Goal: Transaction & Acquisition: Purchase product/service

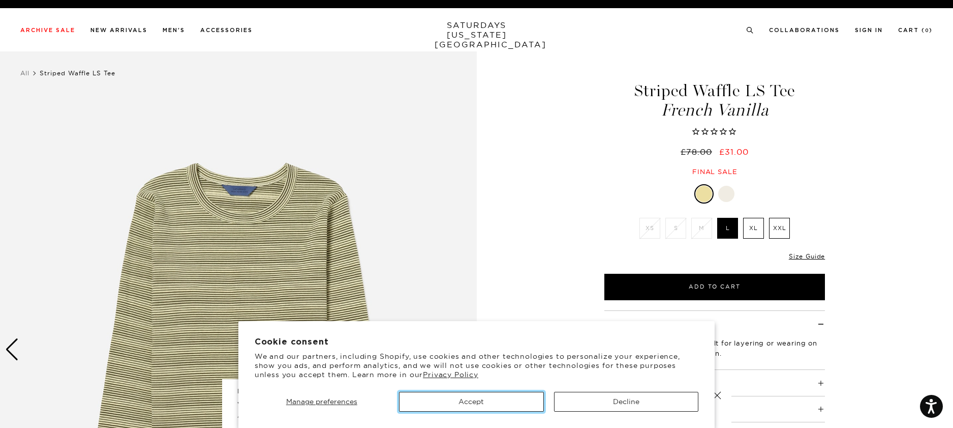
click at [500, 402] on button "Accept" at bounding box center [471, 401] width 145 height 20
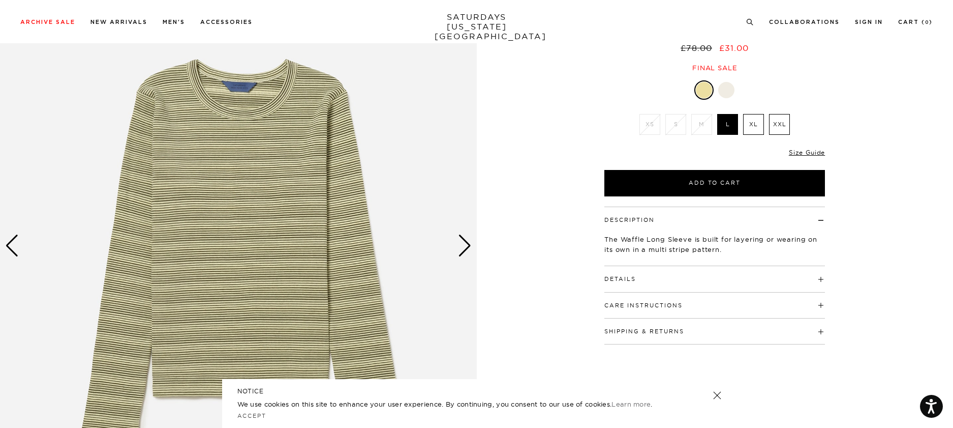
scroll to position [138, 0]
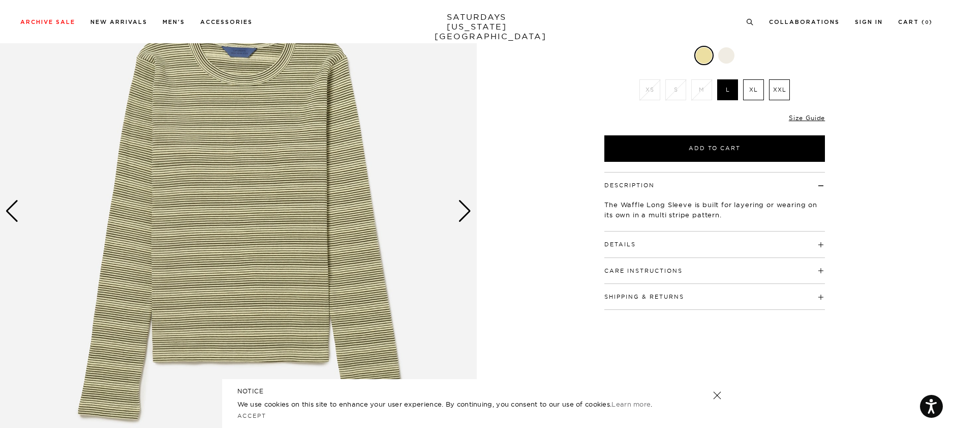
click at [464, 211] on div "Next slide" at bounding box center [465, 211] width 14 height 22
click at [467, 210] on div "Next slide" at bounding box center [465, 211] width 14 height 22
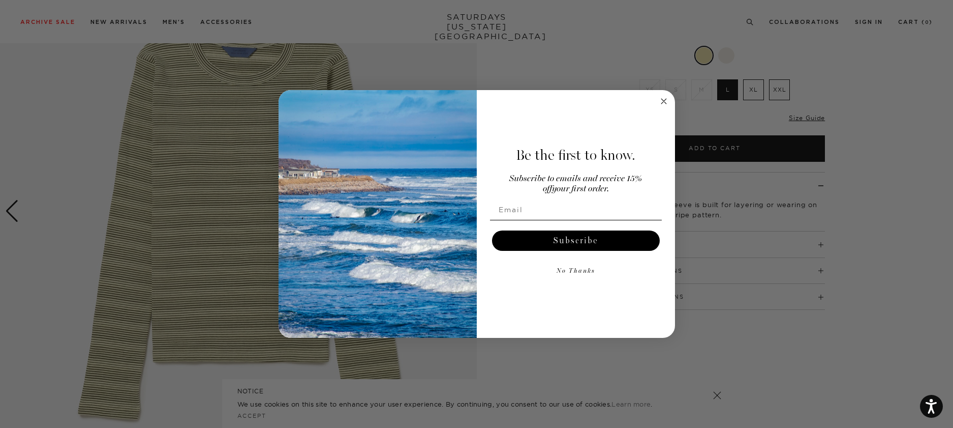
click at [463, 210] on img "POPUP Form" at bounding box center [378, 214] width 198 height 248
drag, startPoint x: 658, startPoint y: 103, endPoint x: 615, endPoint y: 98, distance: 44.0
click at [658, 103] on circle "Close dialog" at bounding box center [664, 101] width 12 height 12
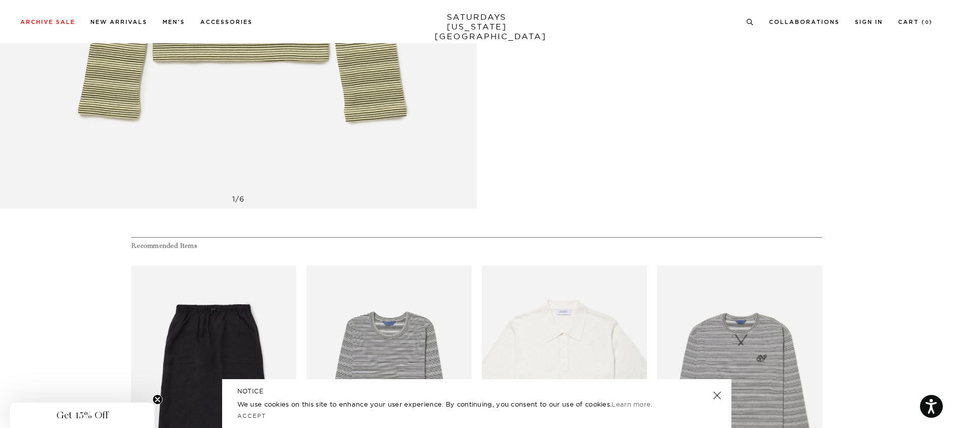
scroll to position [205, 0]
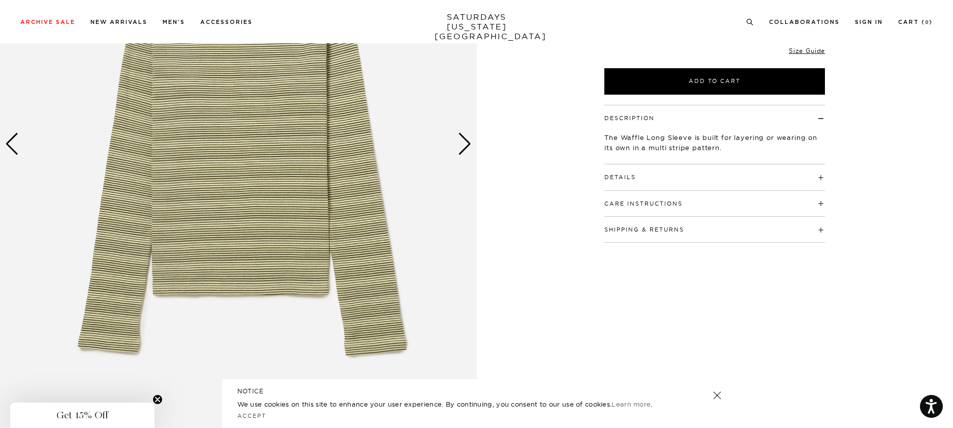
click at [469, 147] on div "Next slide" at bounding box center [465, 144] width 14 height 22
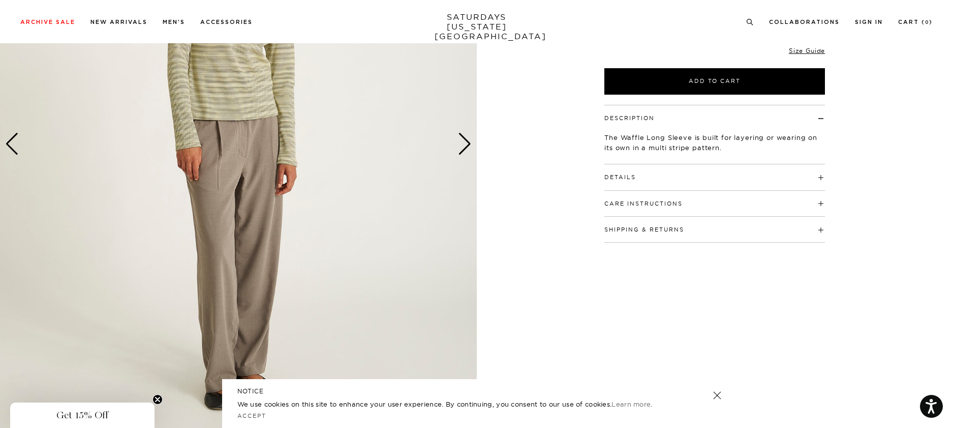
click at [468, 139] on div "Next slide" at bounding box center [465, 144] width 14 height 22
click at [468, 142] on div "Next slide" at bounding box center [465, 144] width 14 height 22
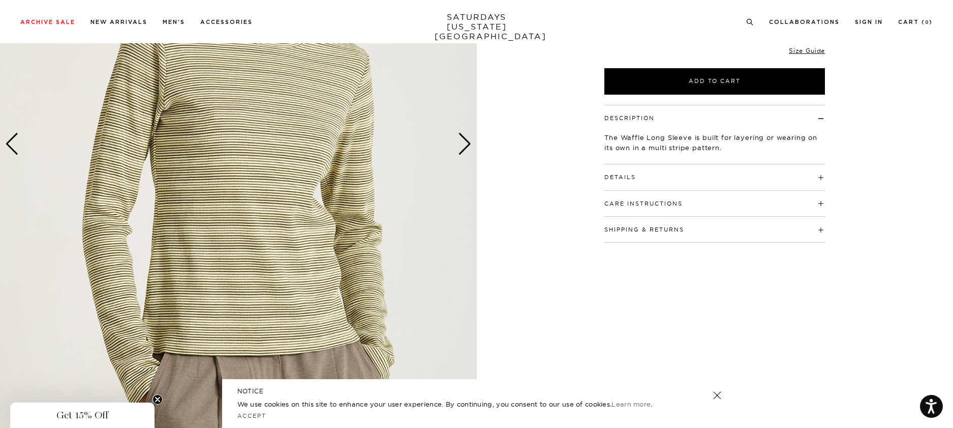
click at [462, 146] on div "Next slide" at bounding box center [465, 144] width 14 height 22
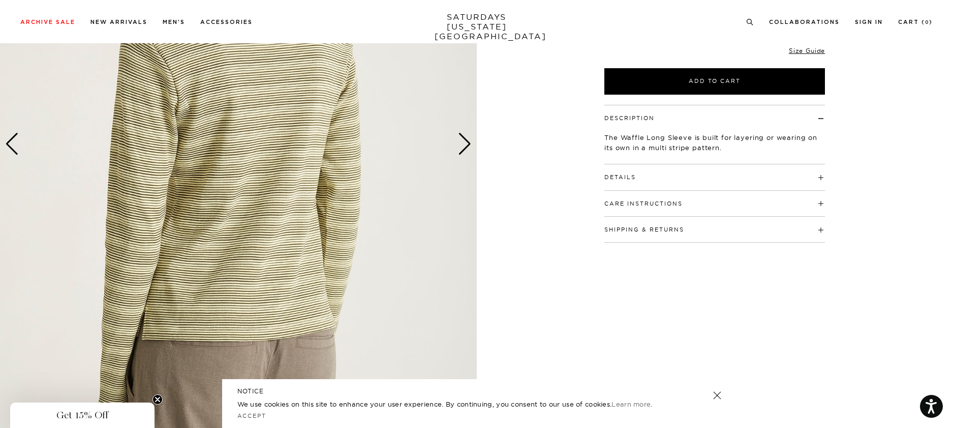
click at [464, 146] on div "Next slide" at bounding box center [465, 144] width 14 height 22
click at [469, 145] on div "Next slide" at bounding box center [465, 144] width 14 height 22
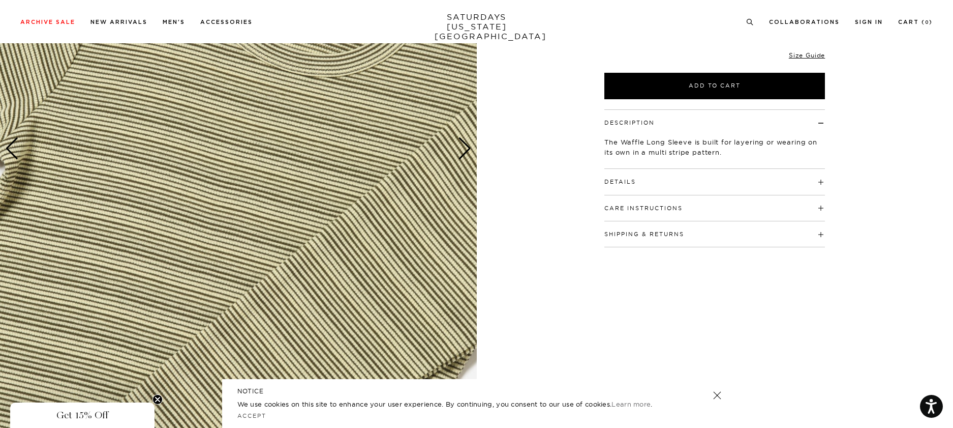
scroll to position [248, 2]
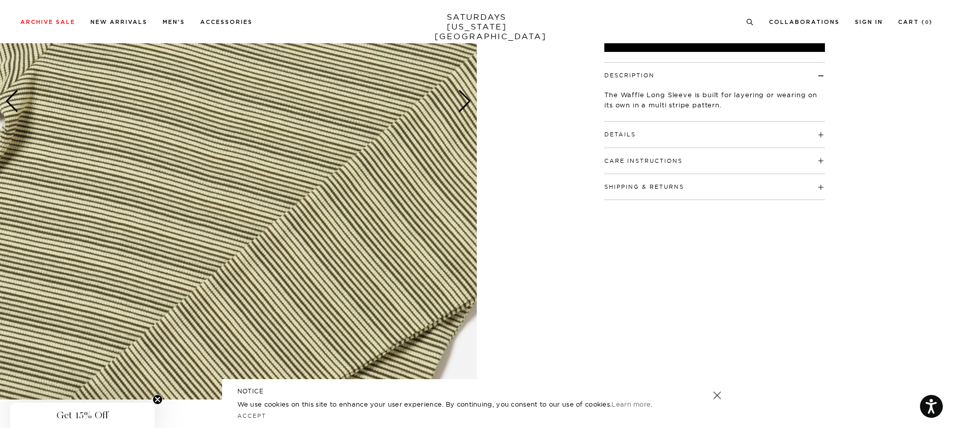
click at [384, 241] on img at bounding box center [238, 101] width 477 height 596
click at [373, 212] on img at bounding box center [237, 101] width 477 height 596
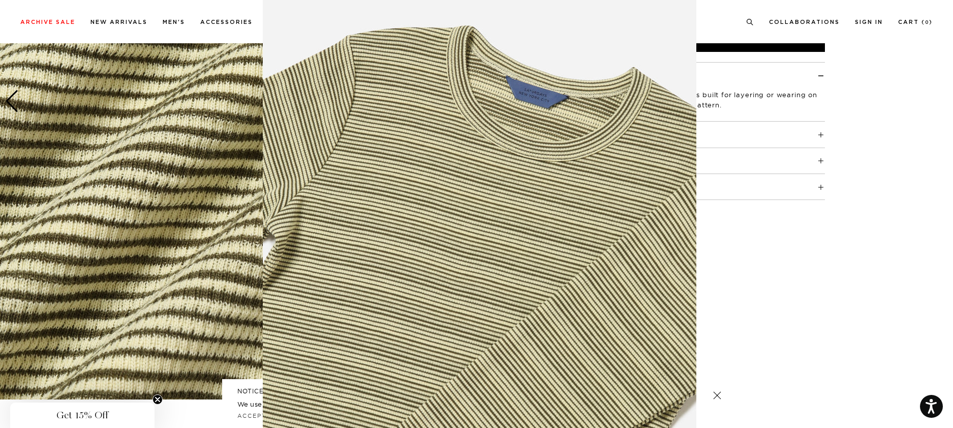
scroll to position [36, 0]
click at [761, 305] on div "Striped Waffle LS Tee French Vanilla £78.00 £31.00 Final sale Striped Waffle LS…" at bounding box center [715, 101] width 254 height 596
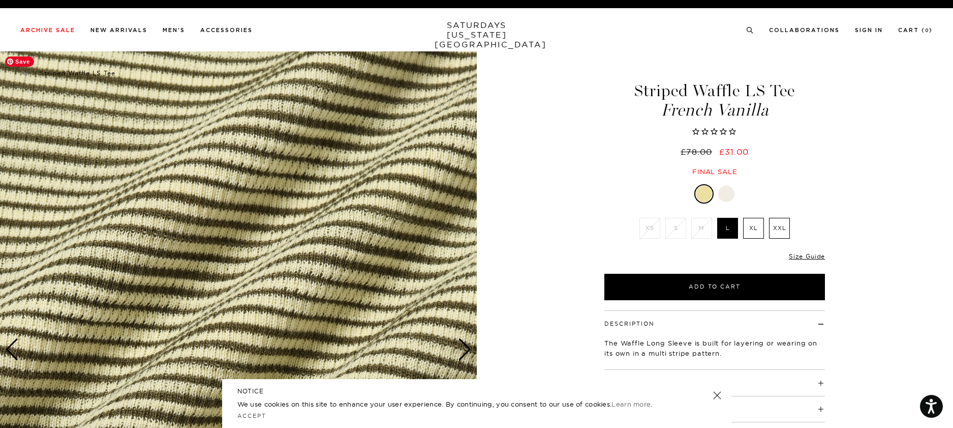
scroll to position [0, 6]
click at [542, 154] on div "6 / 6" at bounding box center [476, 349] width 953 height 596
